Goal: Transaction & Acquisition: Purchase product/service

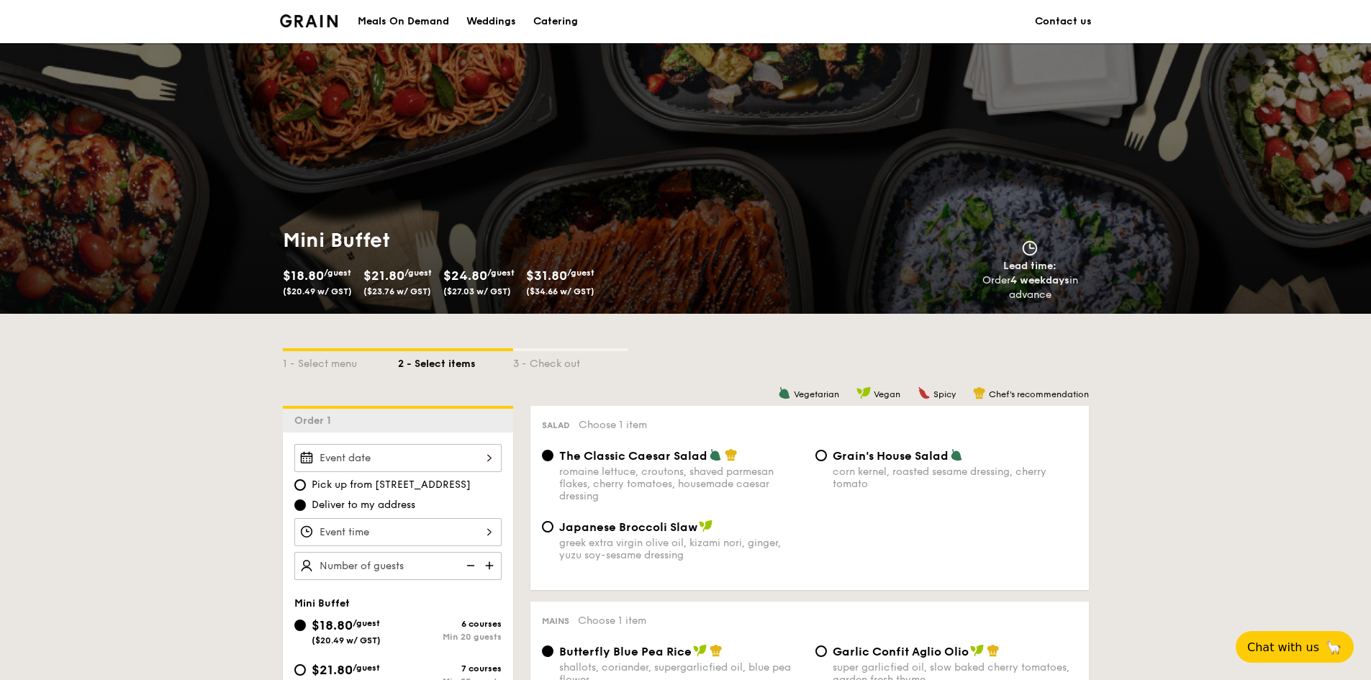
scroll to position [360, 0]
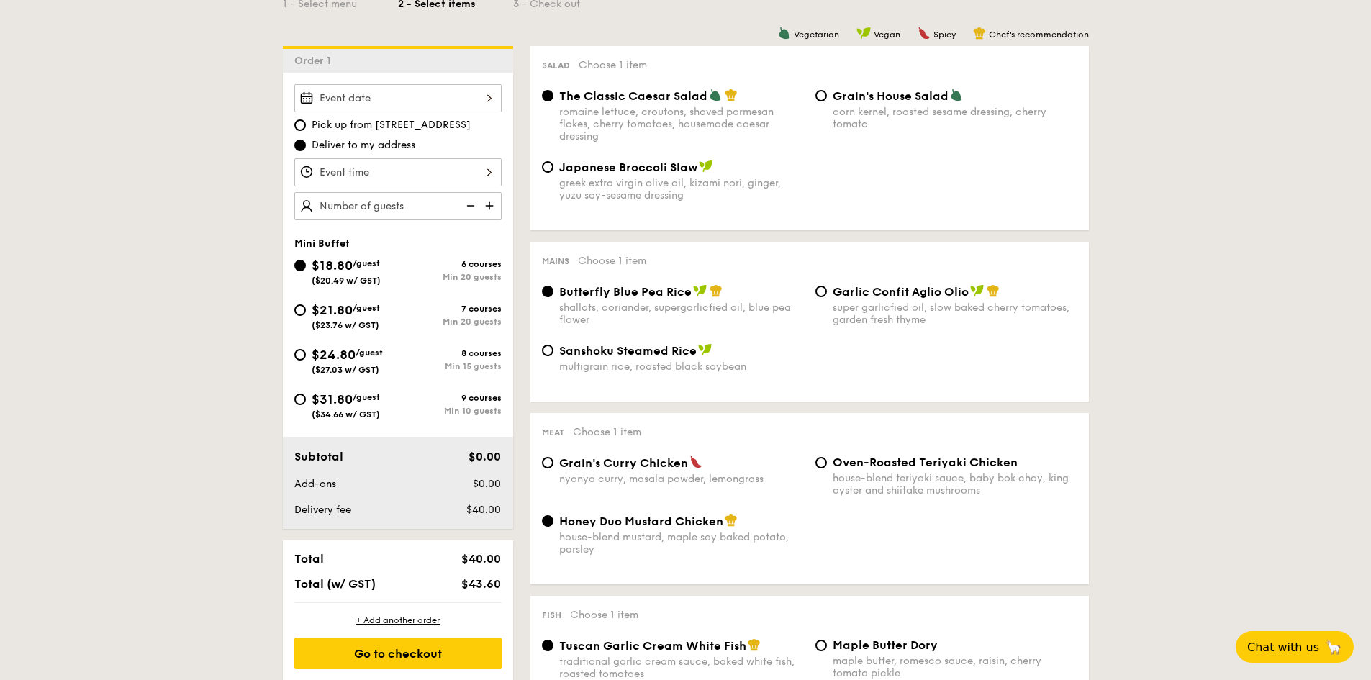
drag, startPoint x: 328, startPoint y: 308, endPoint x: 417, endPoint y: 306, distance: 90.0
click at [328, 308] on span "$21.80" at bounding box center [332, 310] width 41 height 16
click at [306, 308] on input "$21.80 /guest ($23.76 w/ GST) 7 courses Min 20 guests" at bounding box center [300, 310] width 12 height 12
radio input "true"
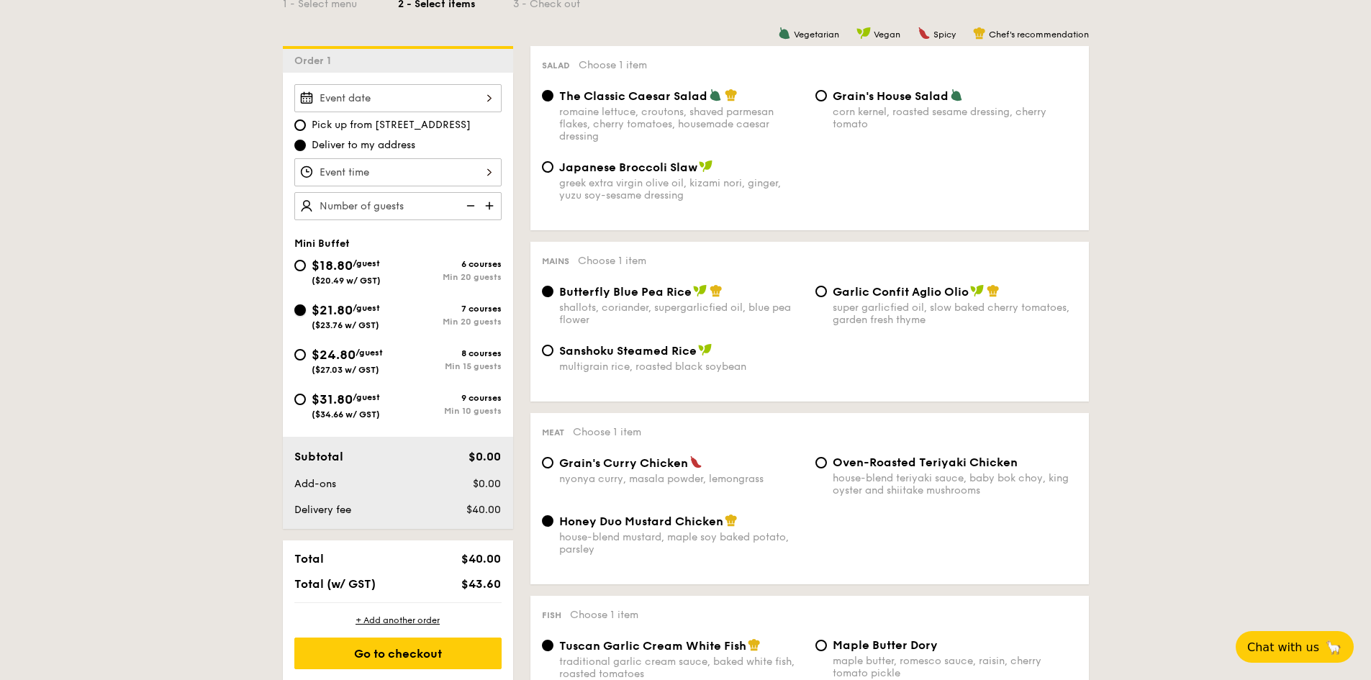
radio input "true"
radio input "false"
radio input "true"
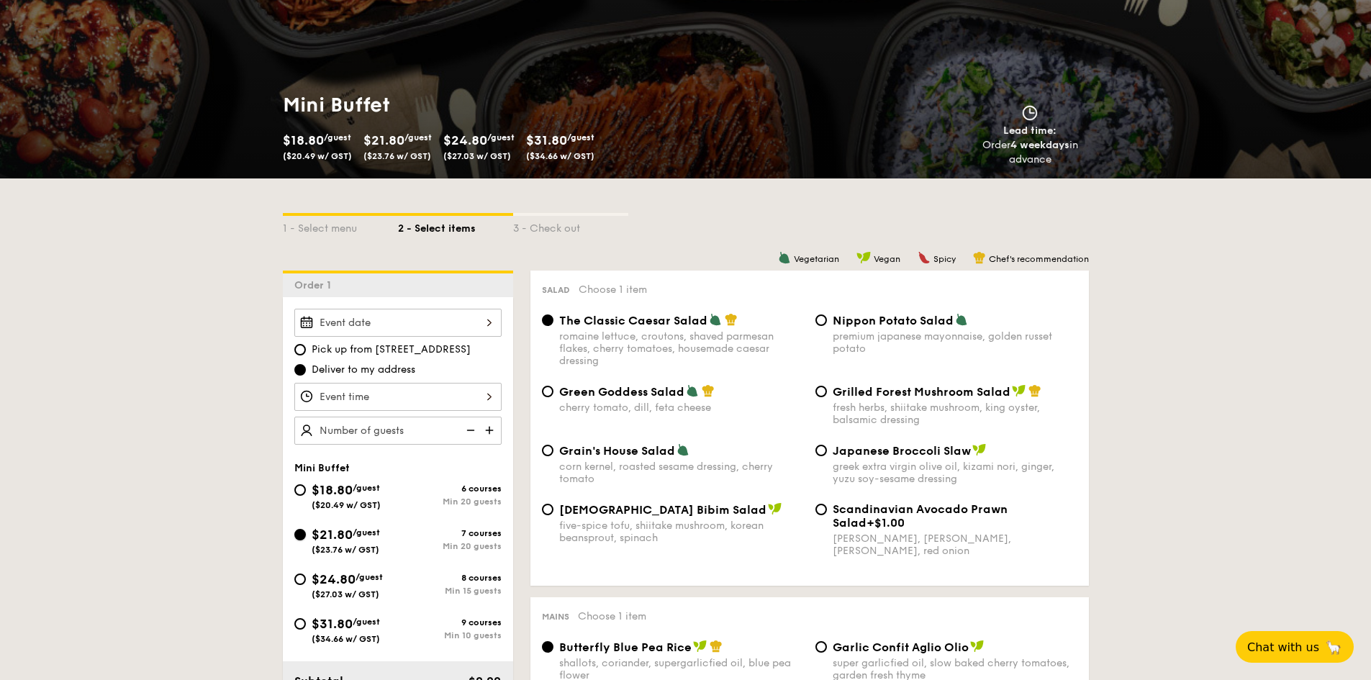
scroll to position [144, 0]
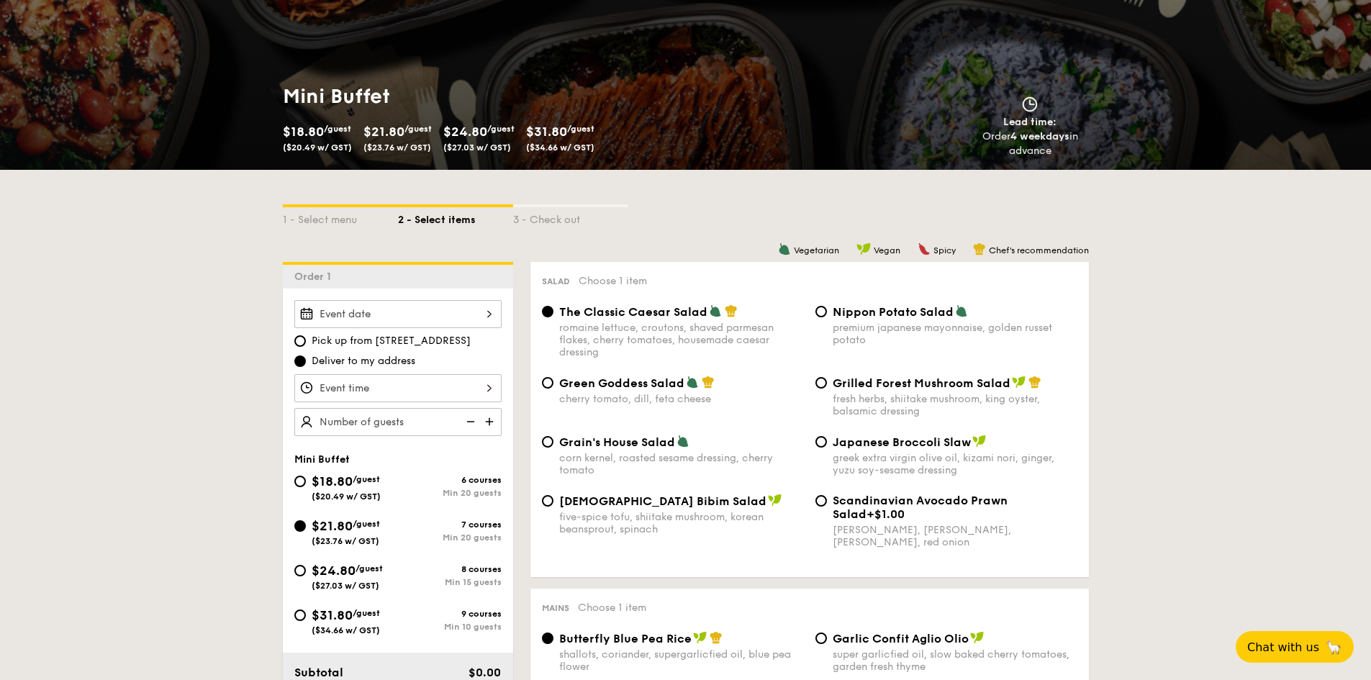
drag, startPoint x: 1057, startPoint y: 152, endPoint x: 956, endPoint y: 142, distance: 101.3
click at [956, 142] on div "Lead time: Order 4 weekdays in advance" at bounding box center [890, 127] width 420 height 62
click at [328, 219] on div "1 - Select menu" at bounding box center [340, 217] width 115 height 20
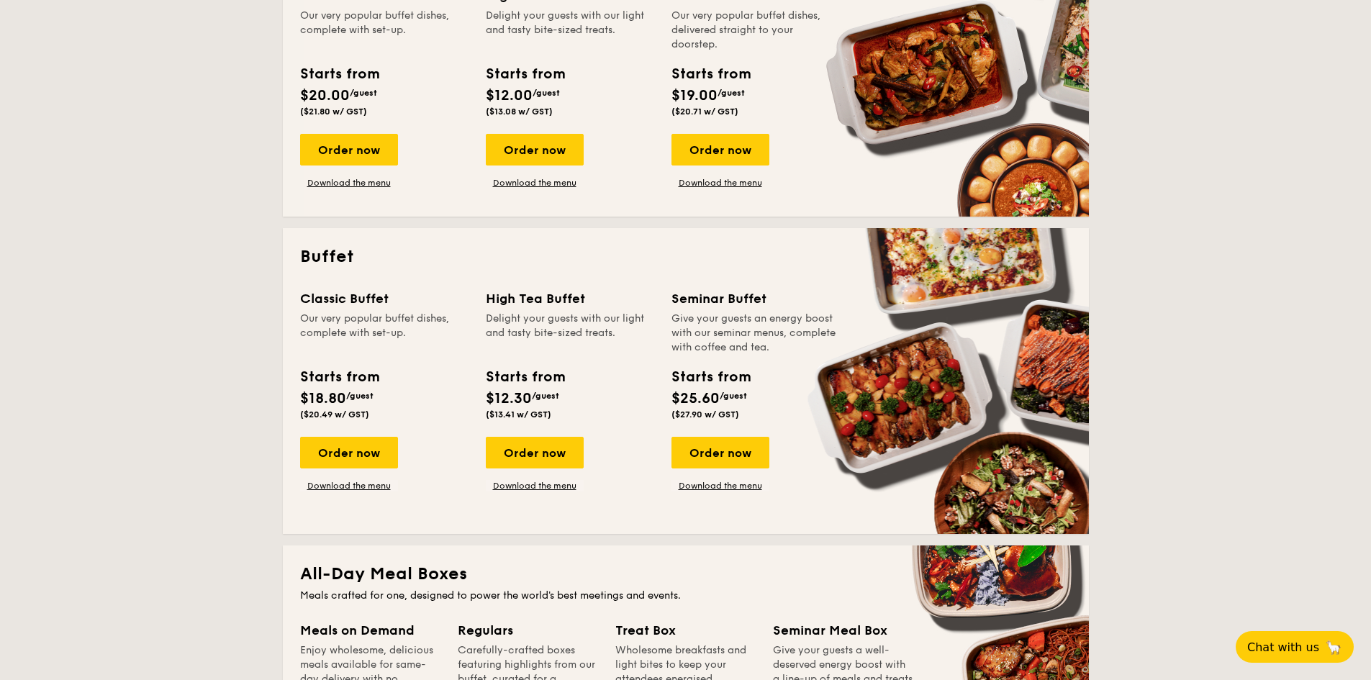
scroll to position [432, 0]
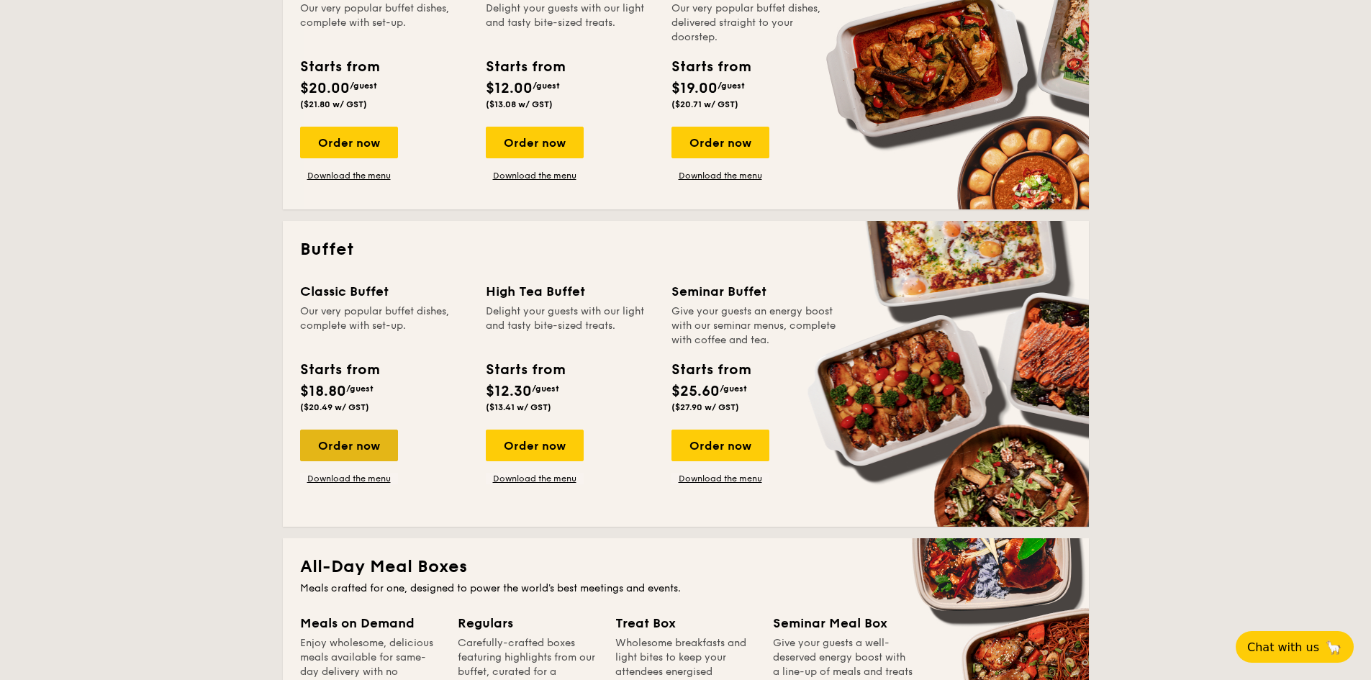
click at [340, 431] on div "Order now" at bounding box center [349, 446] width 98 height 32
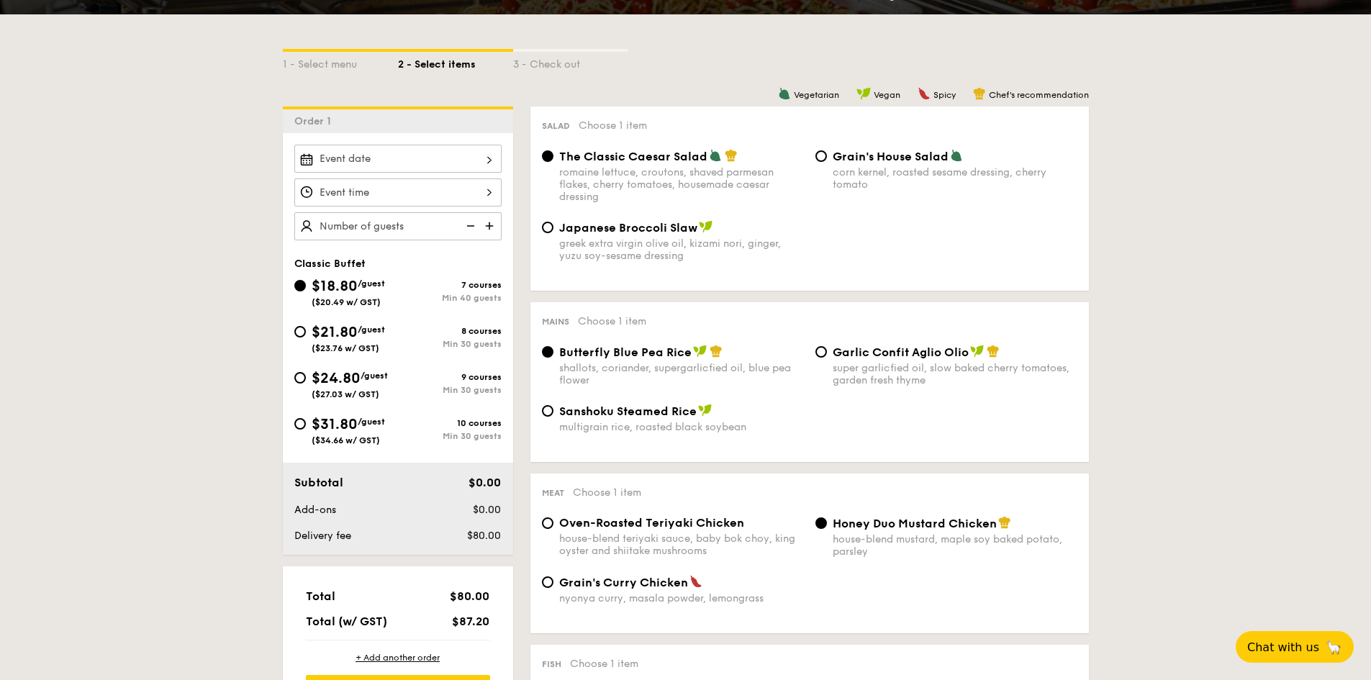
scroll to position [360, 0]
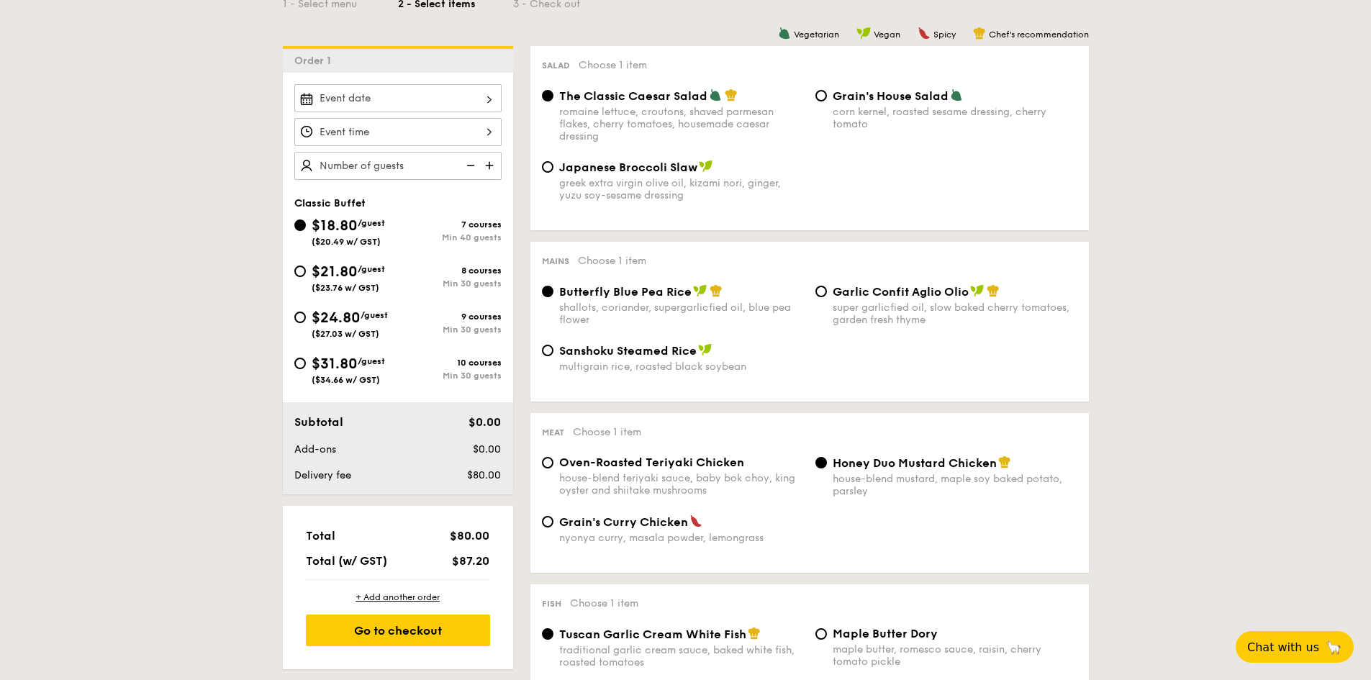
click at [322, 275] on span "$21.80" at bounding box center [335, 271] width 46 height 17
click at [306, 275] on input "$21.80 /guest ($23.76 w/ GST) 8 courses Min 30 guests" at bounding box center [300, 272] width 12 height 12
radio input "true"
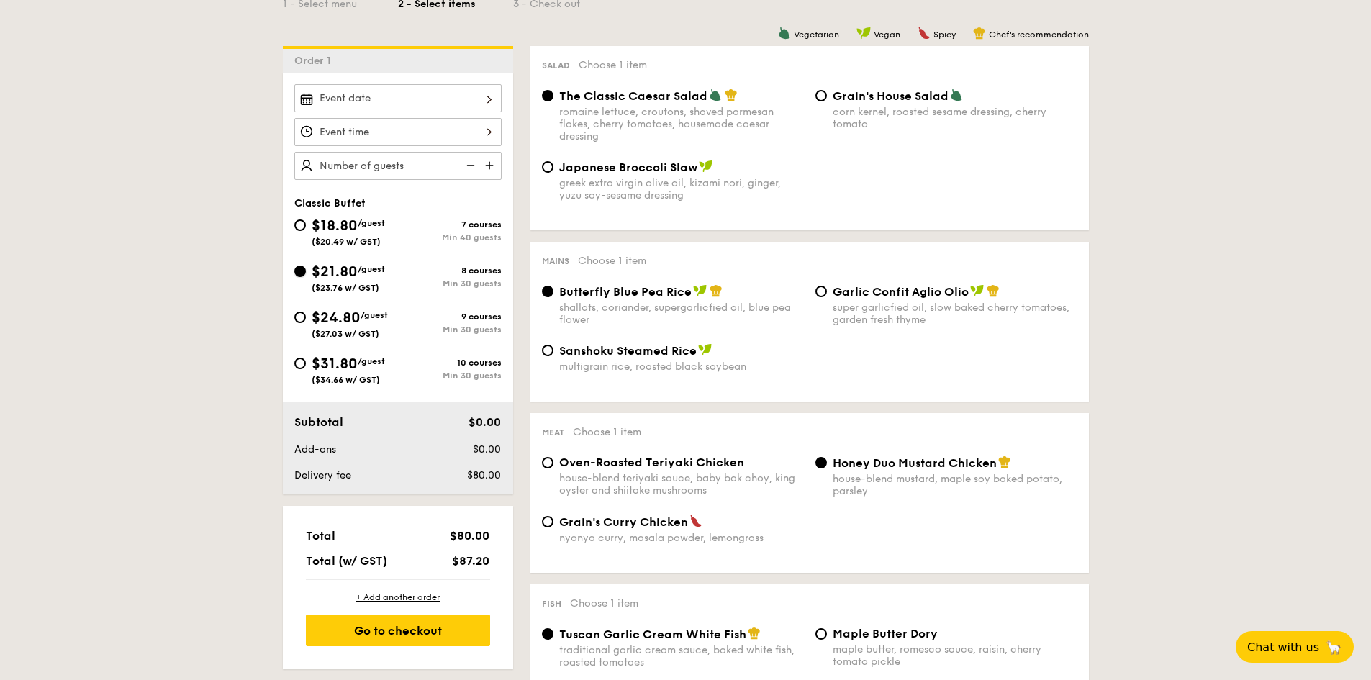
radio input "true"
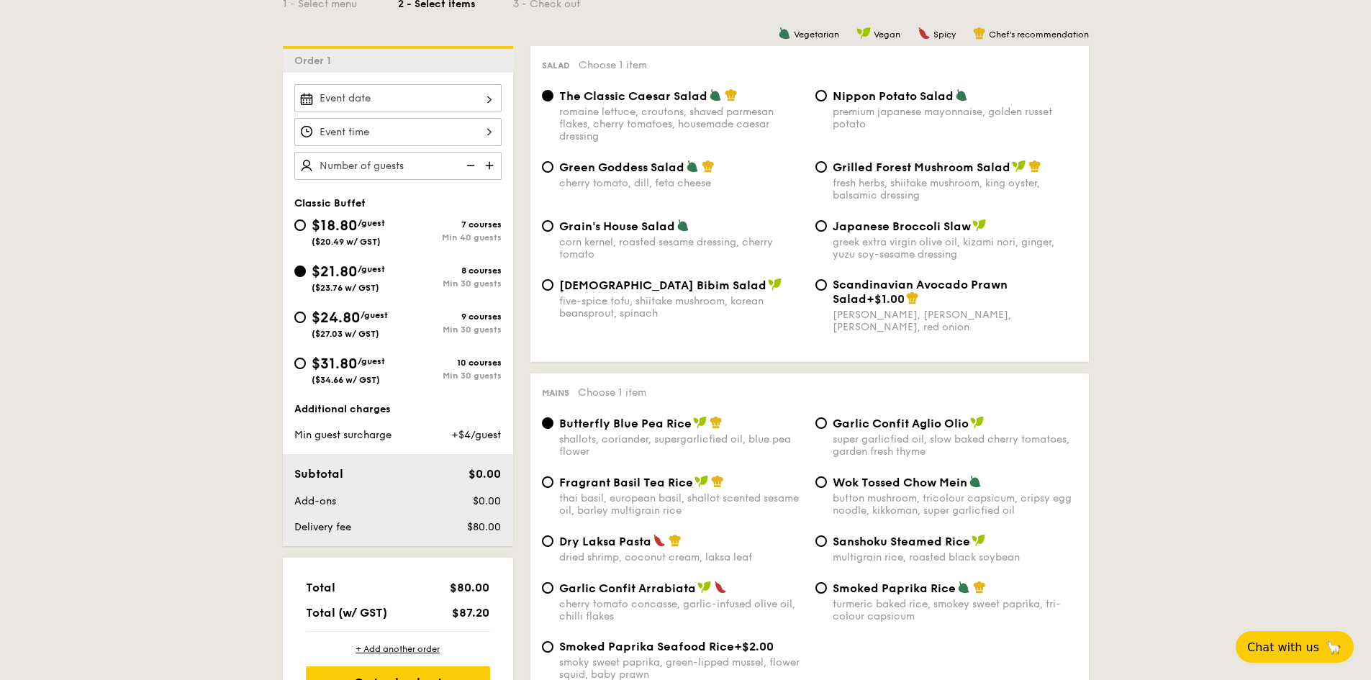
click at [489, 166] on img at bounding box center [491, 165] width 22 height 27
type input "20 guests"
click at [329, 227] on span "$18.80" at bounding box center [335, 225] width 46 height 17
click at [306, 227] on input "$18.80 /guest ($20.49 w/ GST) 7 courses Min 40 guests" at bounding box center [300, 226] width 12 height 12
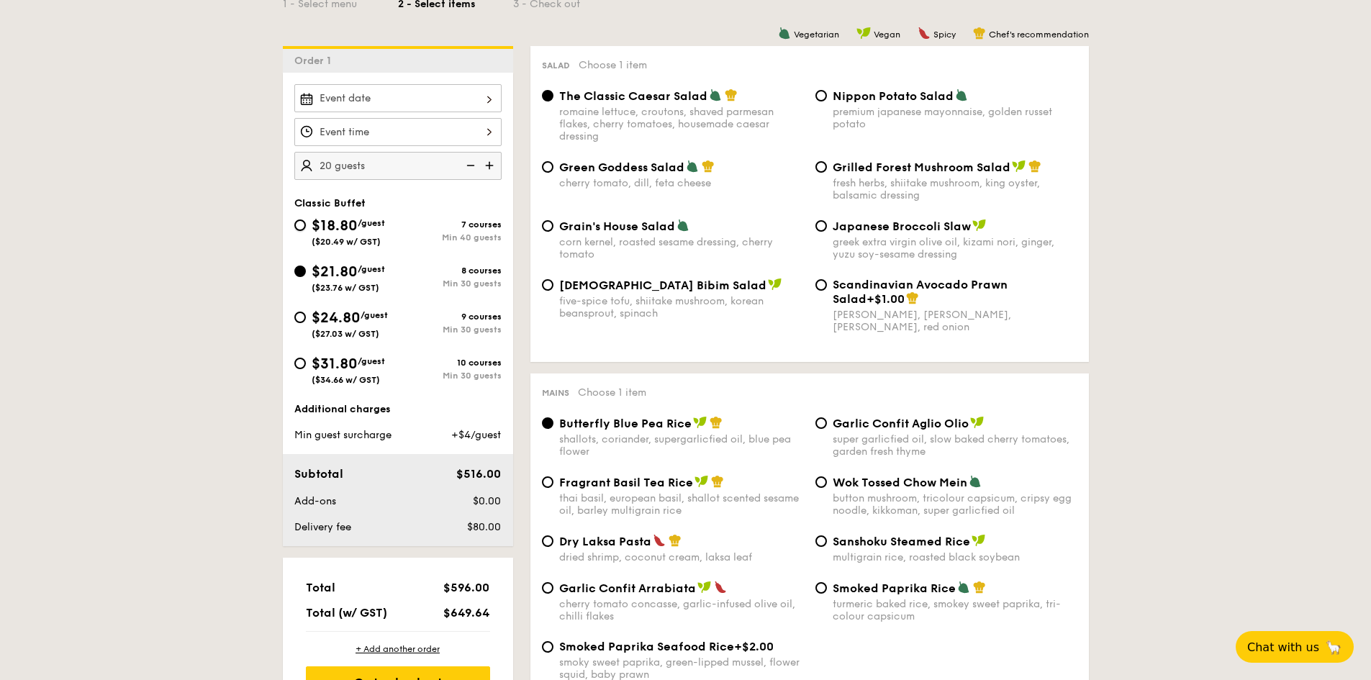
radio input "true"
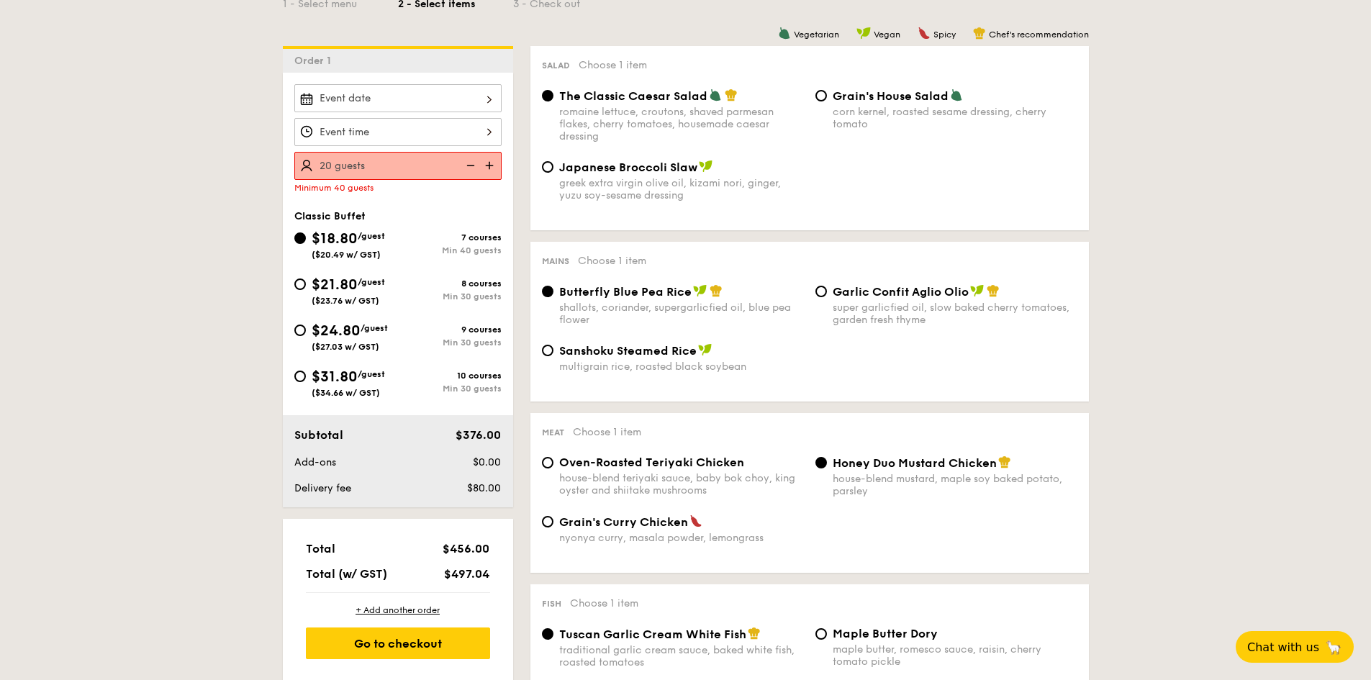
click at [342, 281] on span "$21.80" at bounding box center [335, 284] width 46 height 17
click at [306, 281] on input "$21.80 /guest ($23.76 w/ GST) 8 courses Min 30 guests" at bounding box center [300, 285] width 12 height 12
radio input "true"
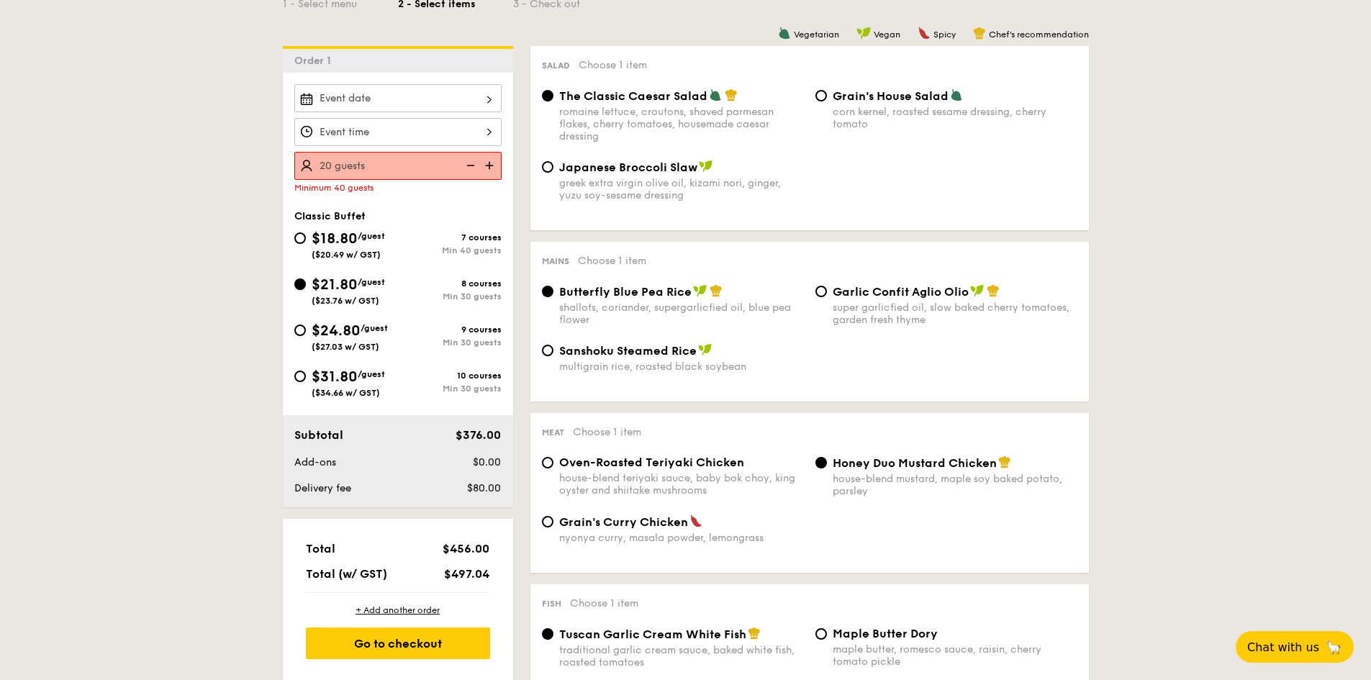
radio input "true"
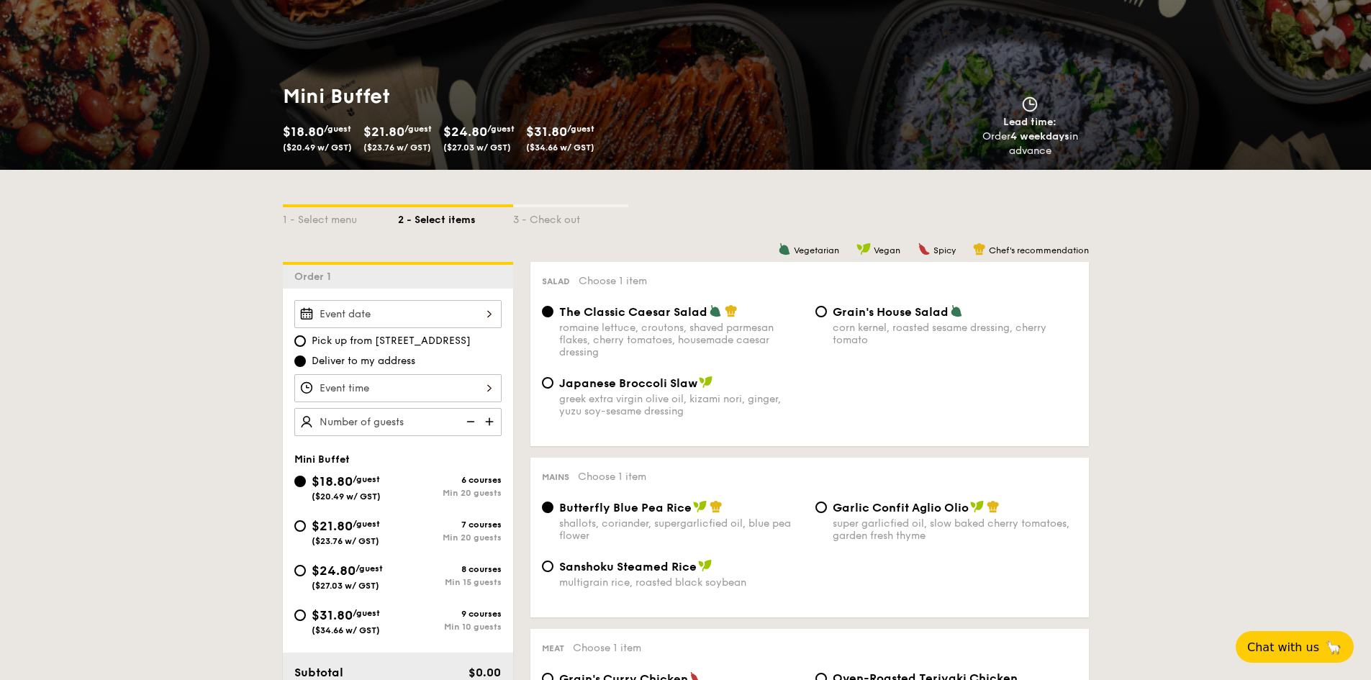
scroll to position [288, 0]
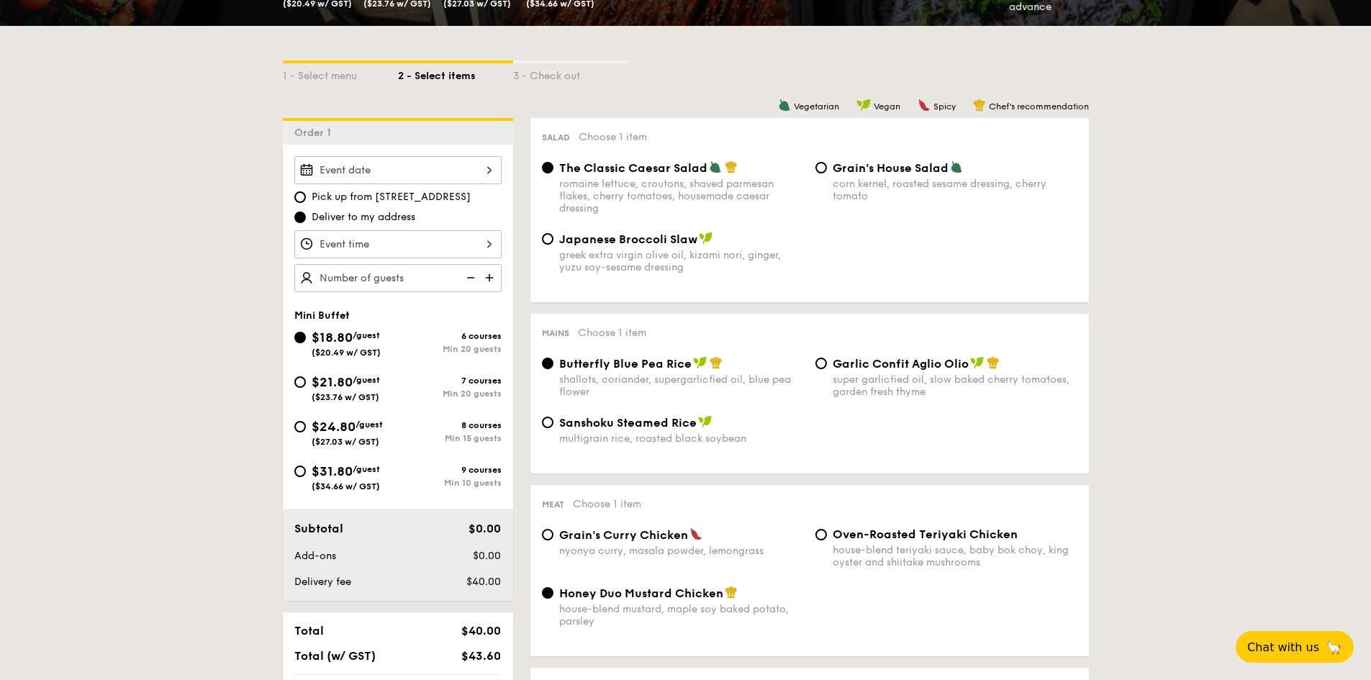
click at [494, 279] on img at bounding box center [491, 277] width 22 height 27
click at [467, 281] on img at bounding box center [470, 277] width 22 height 27
click at [494, 276] on img at bounding box center [491, 277] width 22 height 27
click at [469, 280] on img at bounding box center [470, 277] width 22 height 27
type input "20 guests"
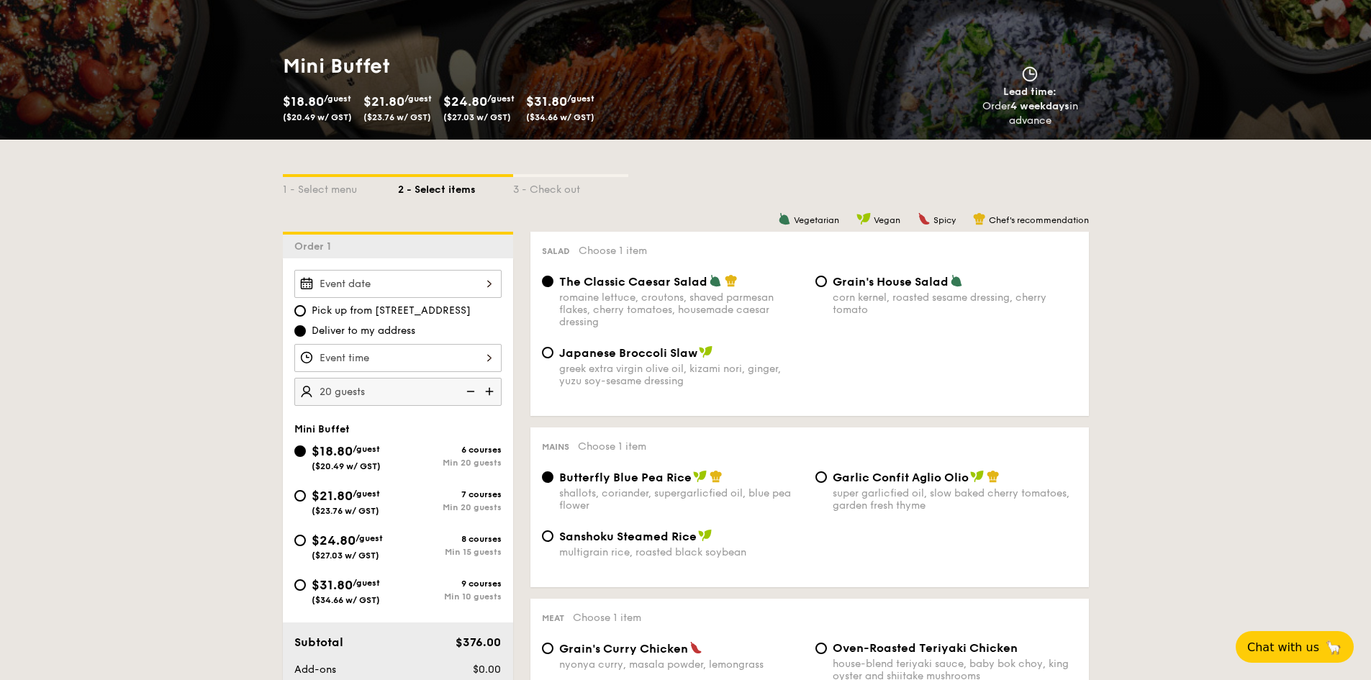
scroll to position [0, 0]
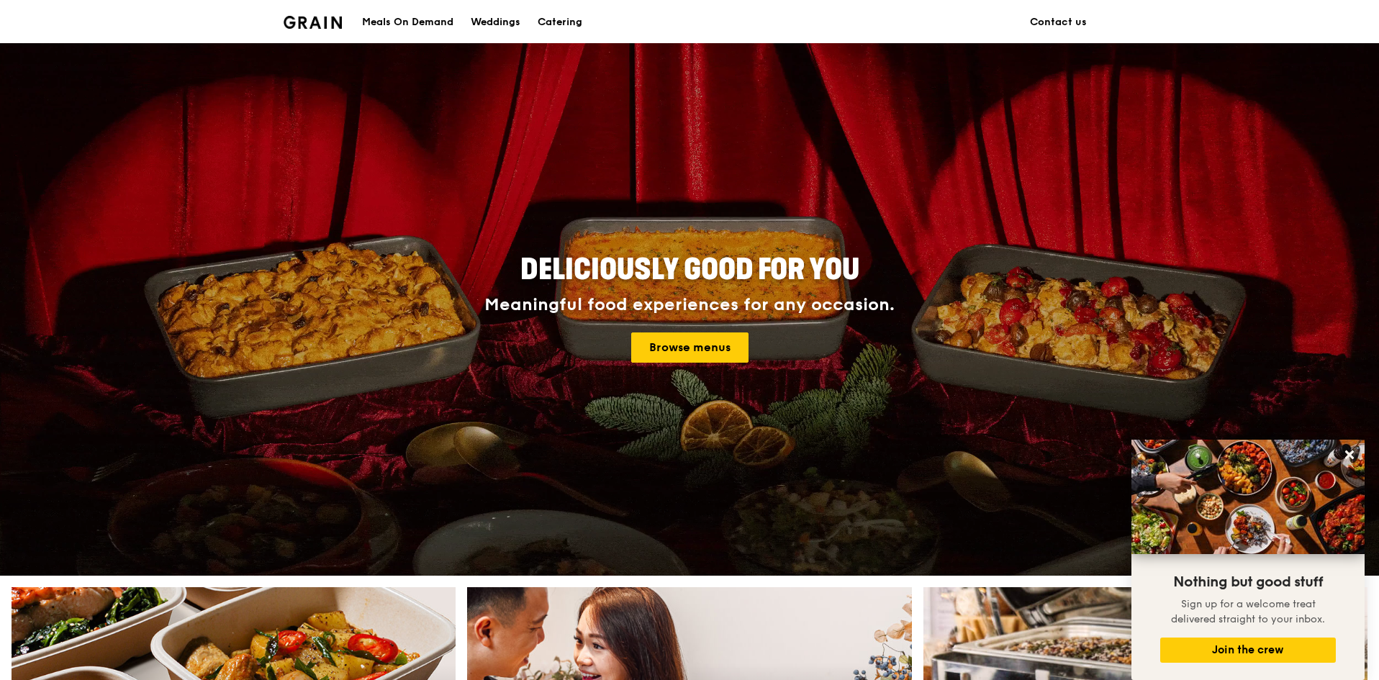
scroll to position [432, 0]
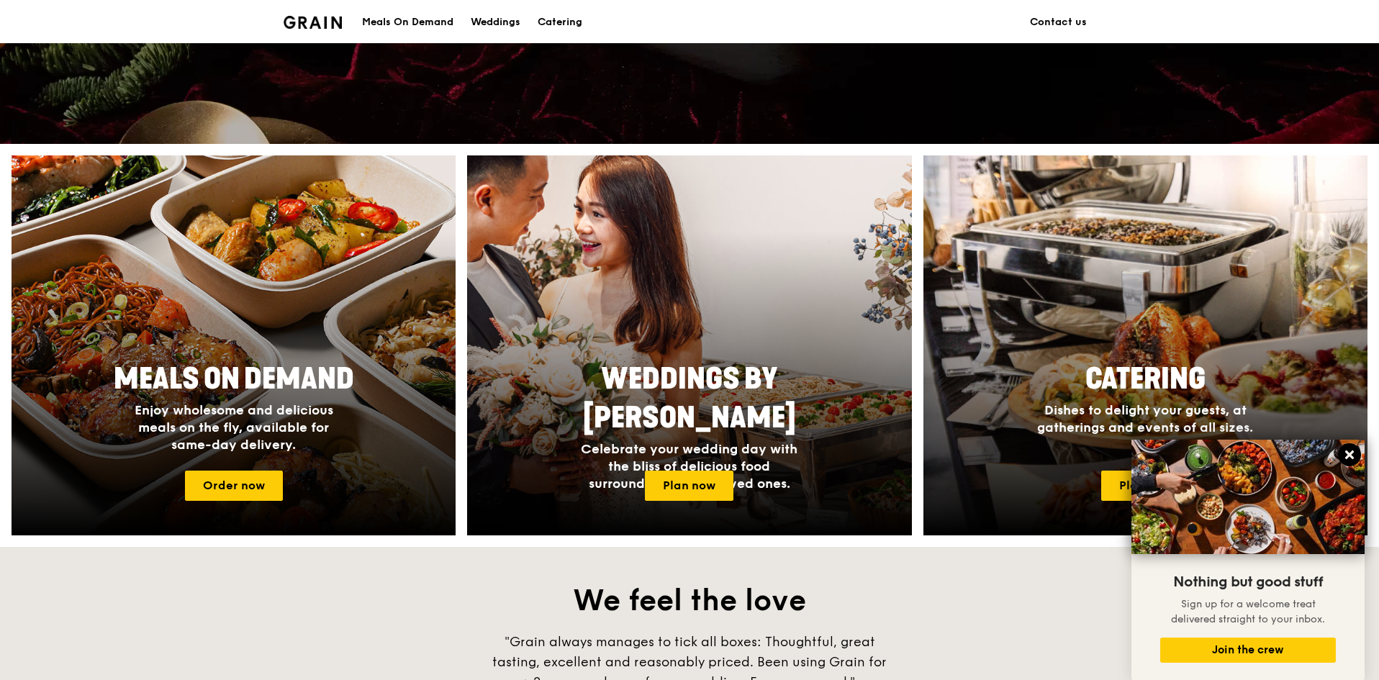
click at [1348, 455] on icon at bounding box center [1349, 455] width 9 height 9
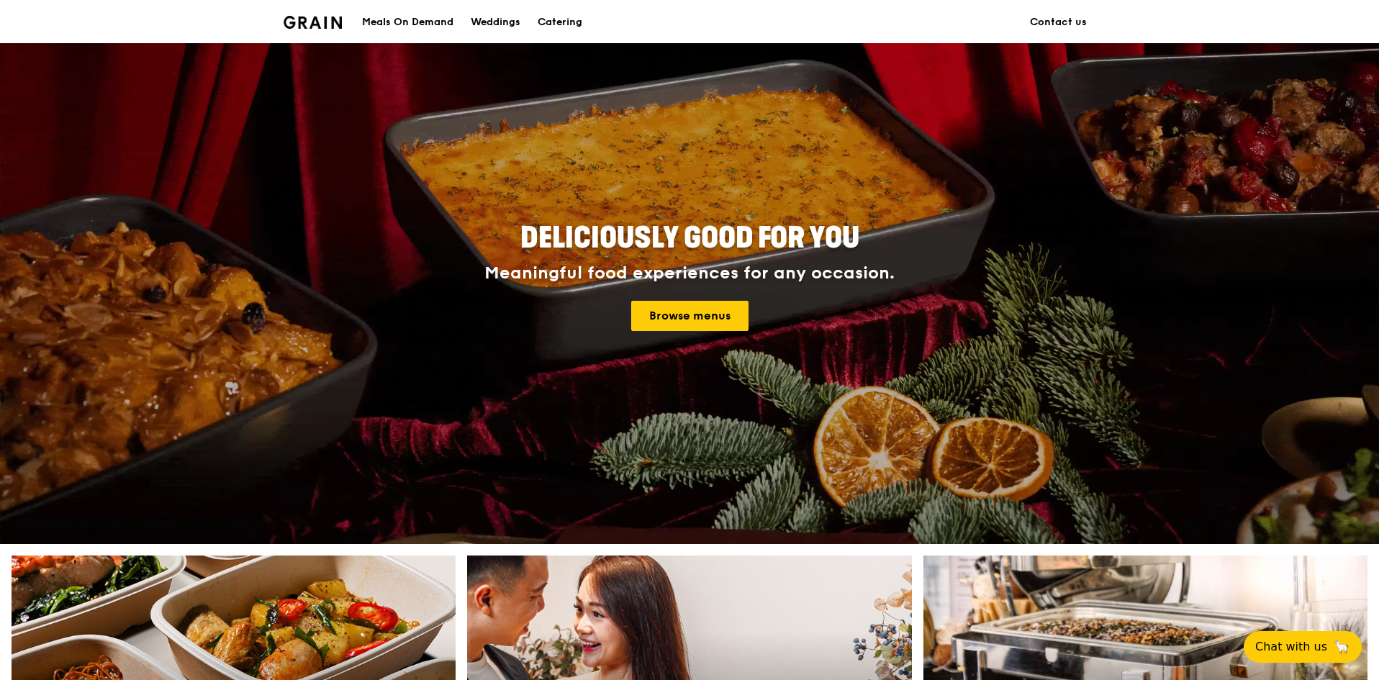
scroll to position [0, 0]
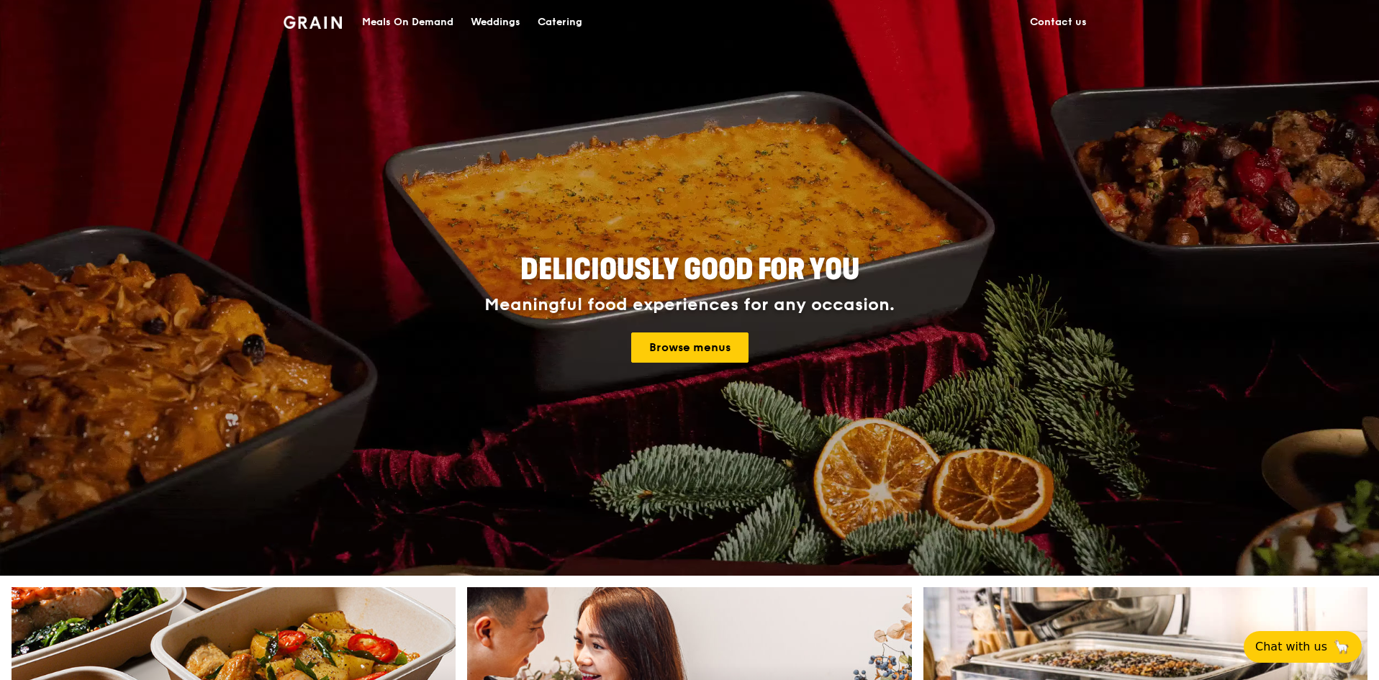
click at [564, 24] on div "Catering" at bounding box center [560, 22] width 45 height 43
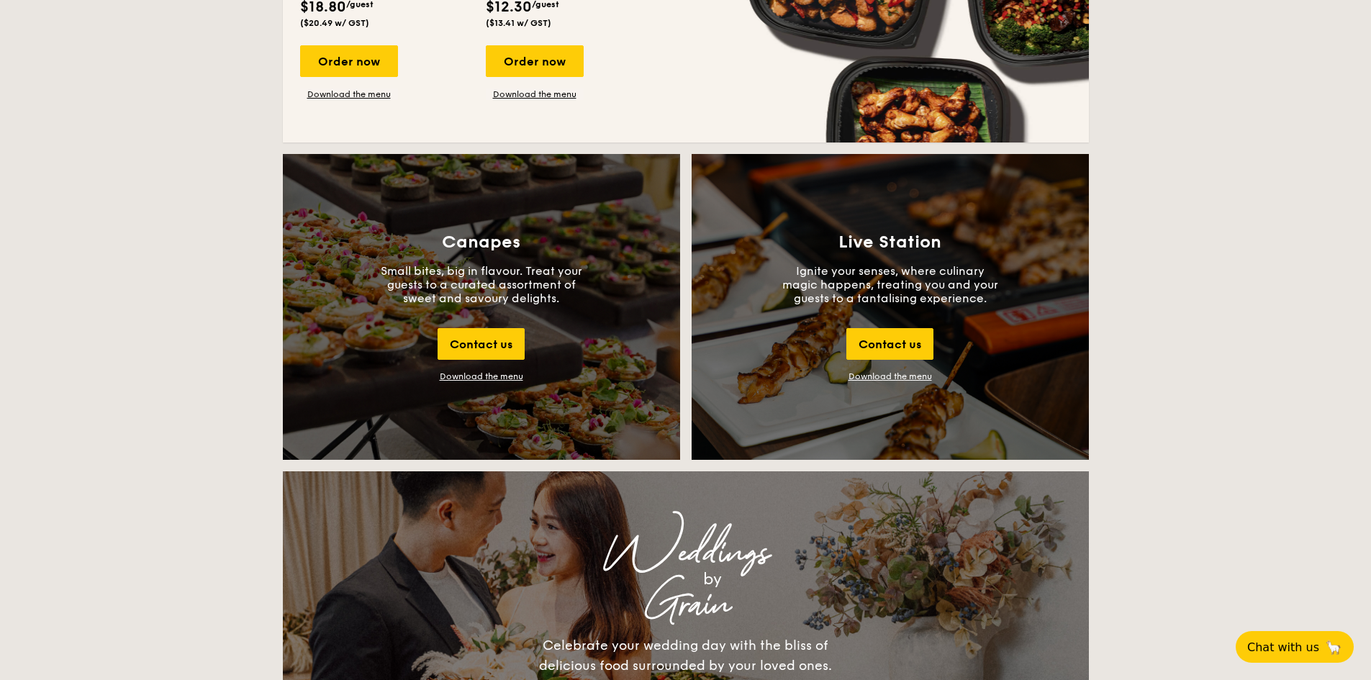
scroll to position [1368, 0]
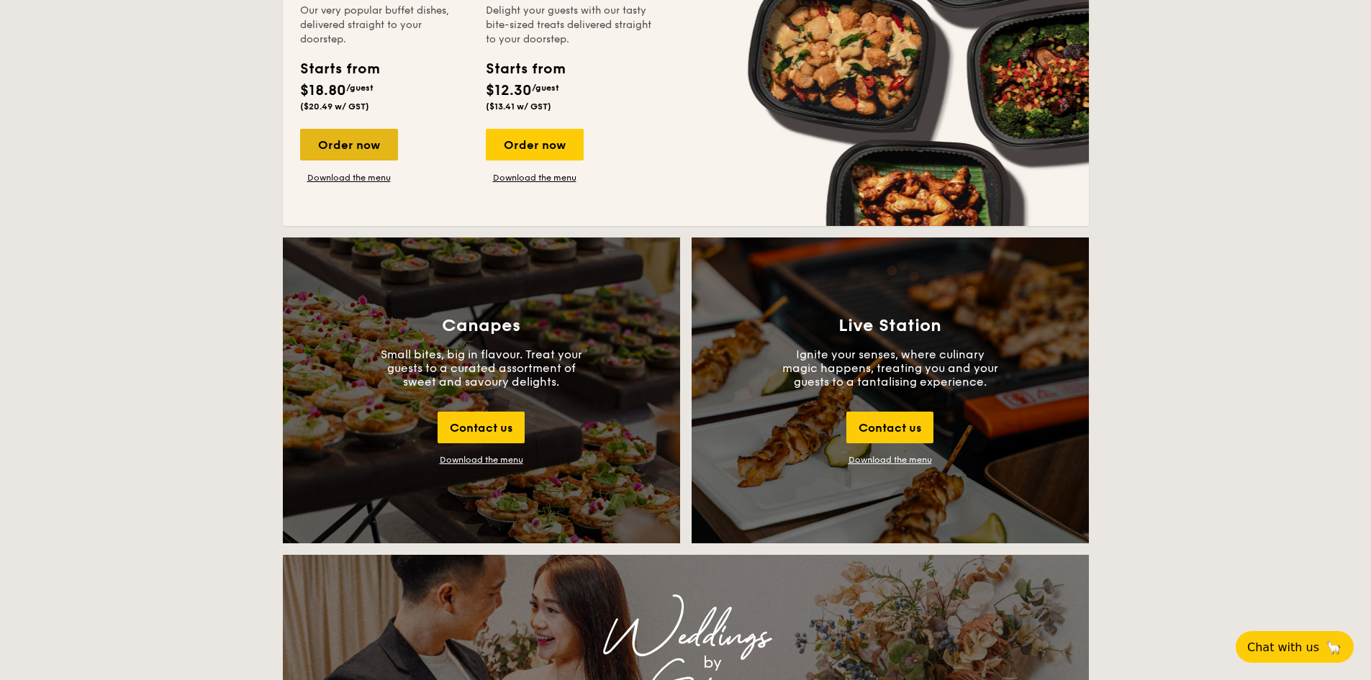
click at [357, 150] on div "Order now" at bounding box center [349, 145] width 98 height 32
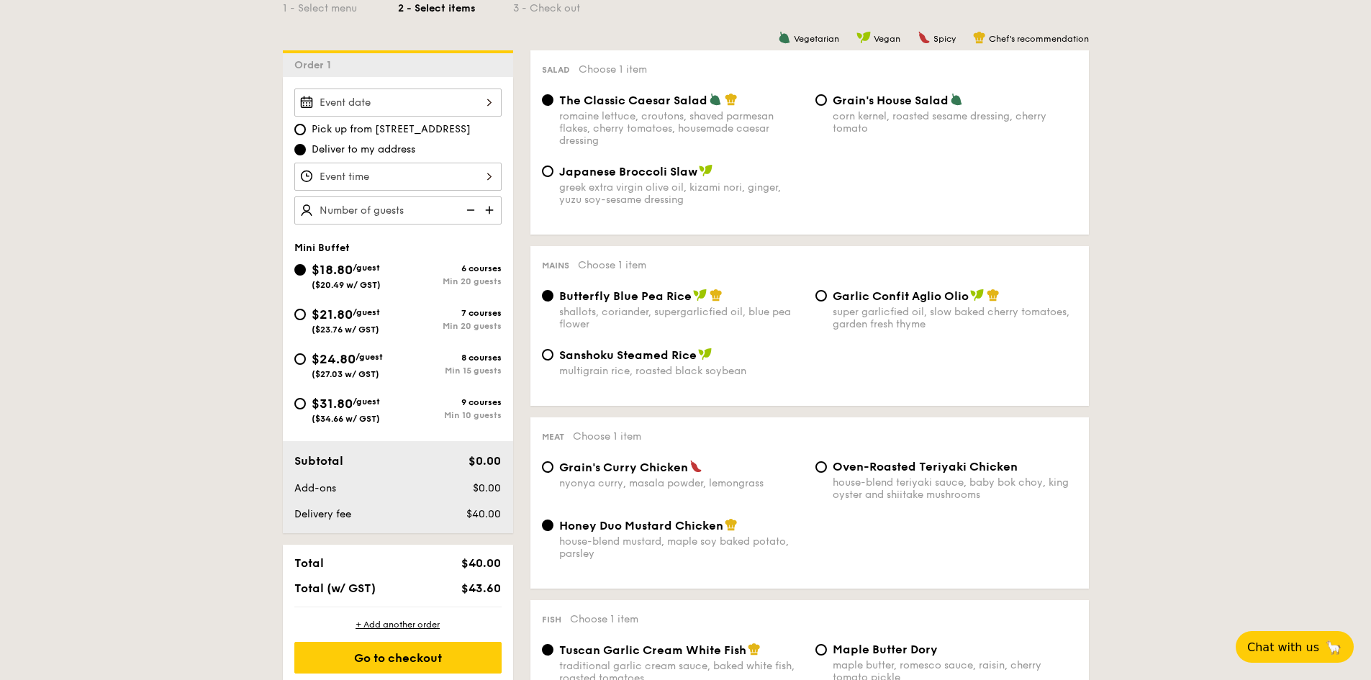
scroll to position [216, 0]
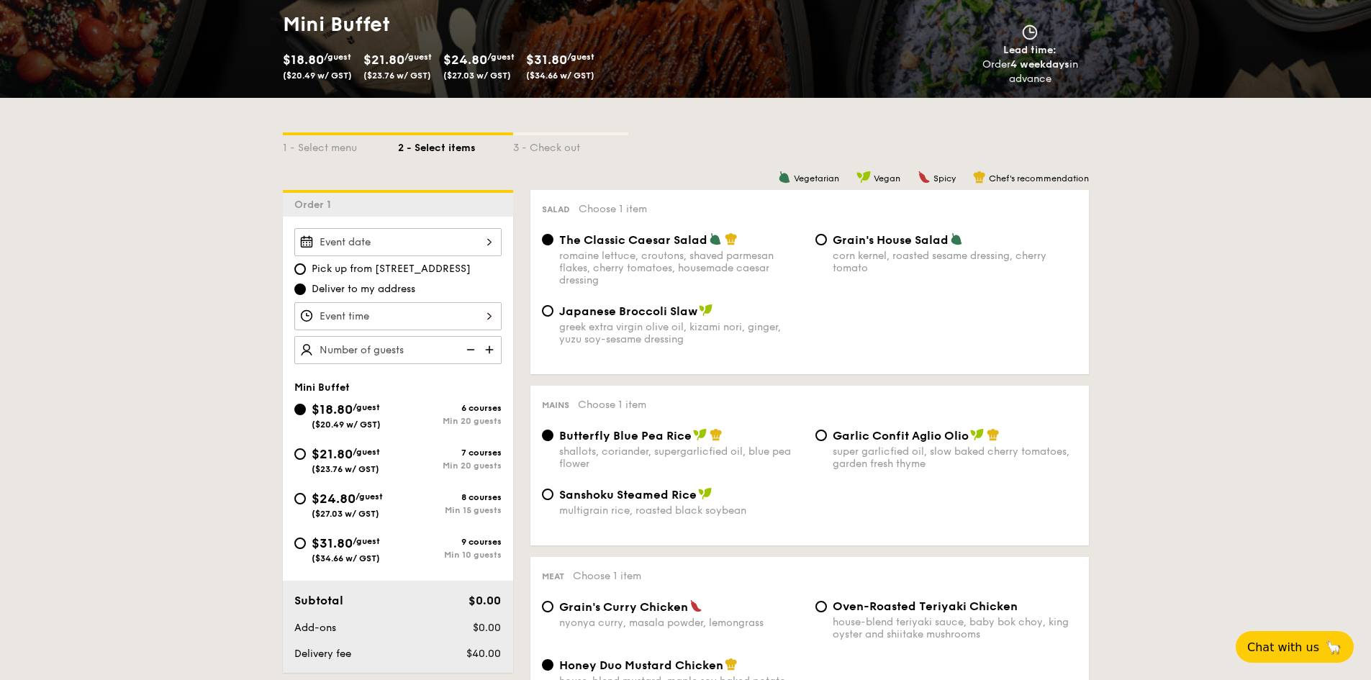
click at [340, 540] on span "$31.80" at bounding box center [332, 544] width 41 height 16
click at [306, 540] on input "$31.80 /guest ($34.66 w/ GST) 9 courses Min 10 guests" at bounding box center [300, 544] width 12 height 12
radio input "true"
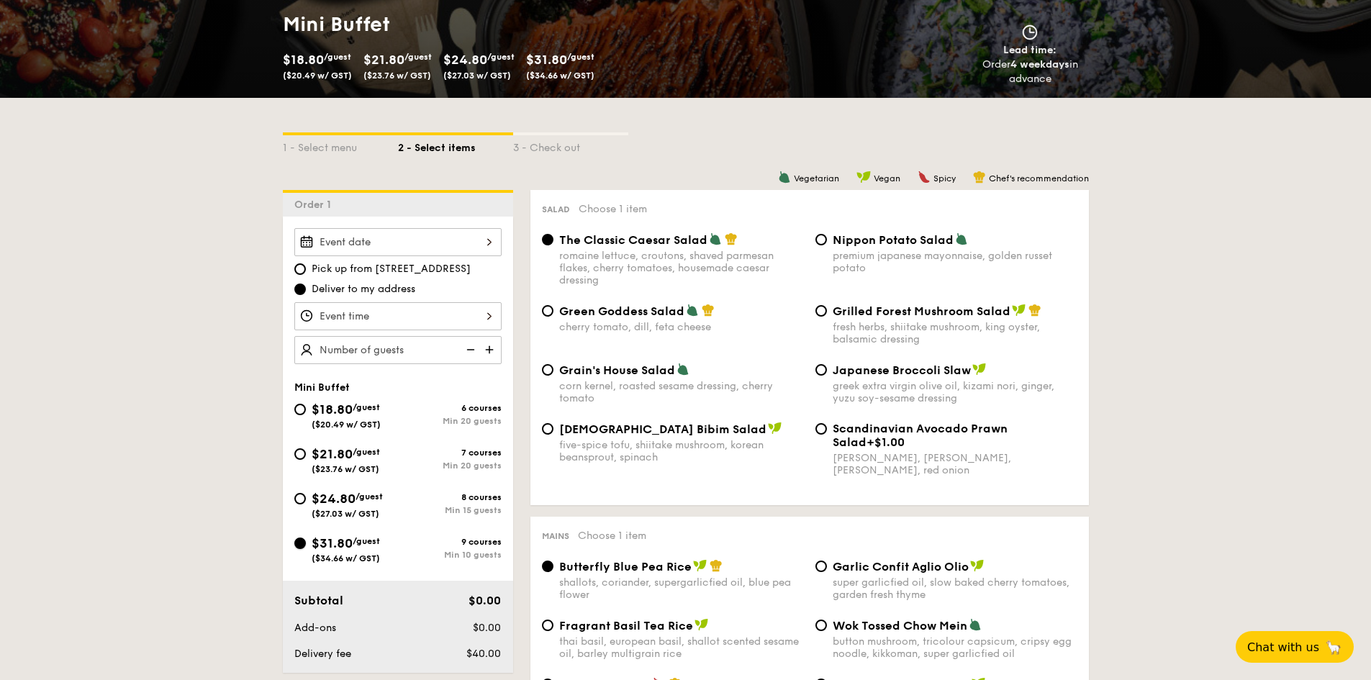
radio input "true"
